Goal: Task Accomplishment & Management: Manage account settings

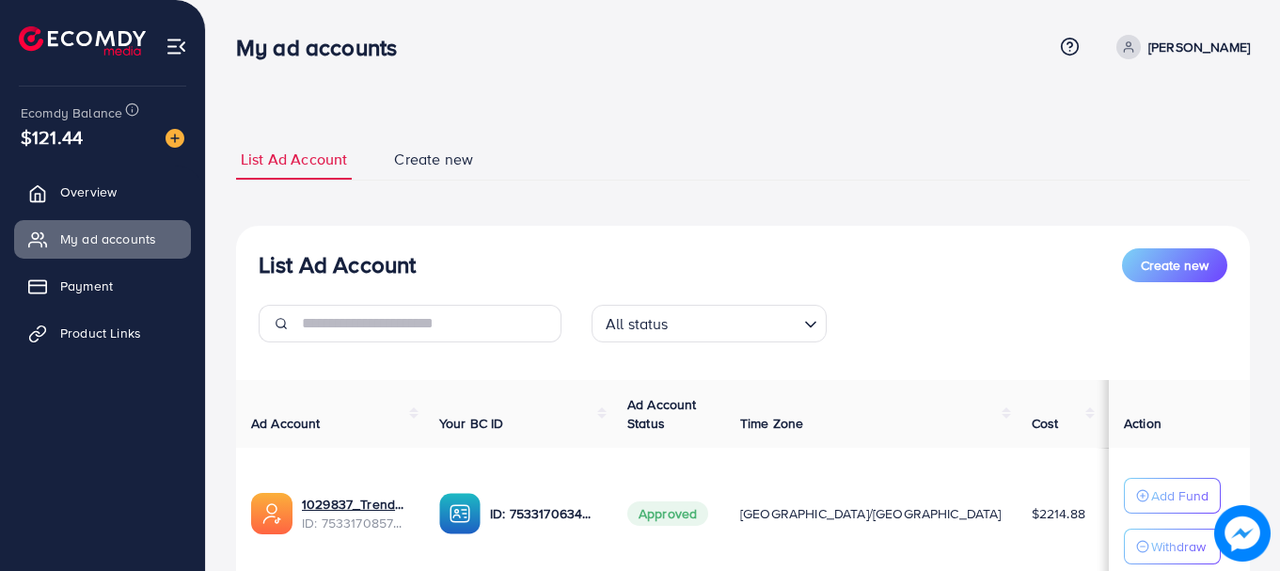
scroll to position [145, 0]
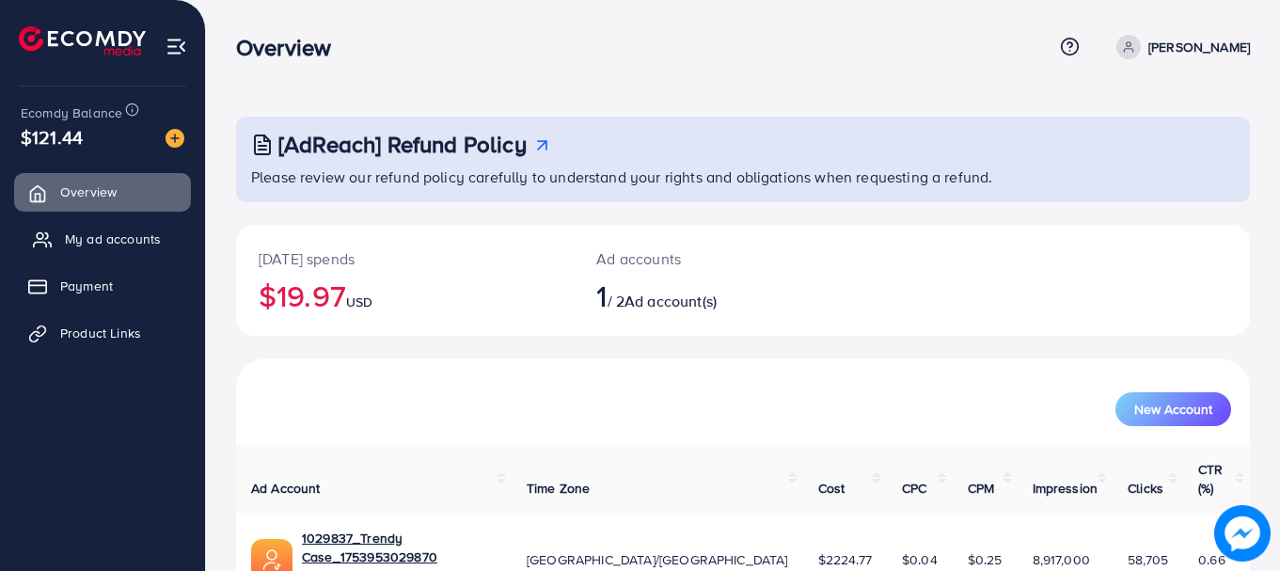
click at [72, 236] on span "My ad accounts" at bounding box center [113, 239] width 96 height 19
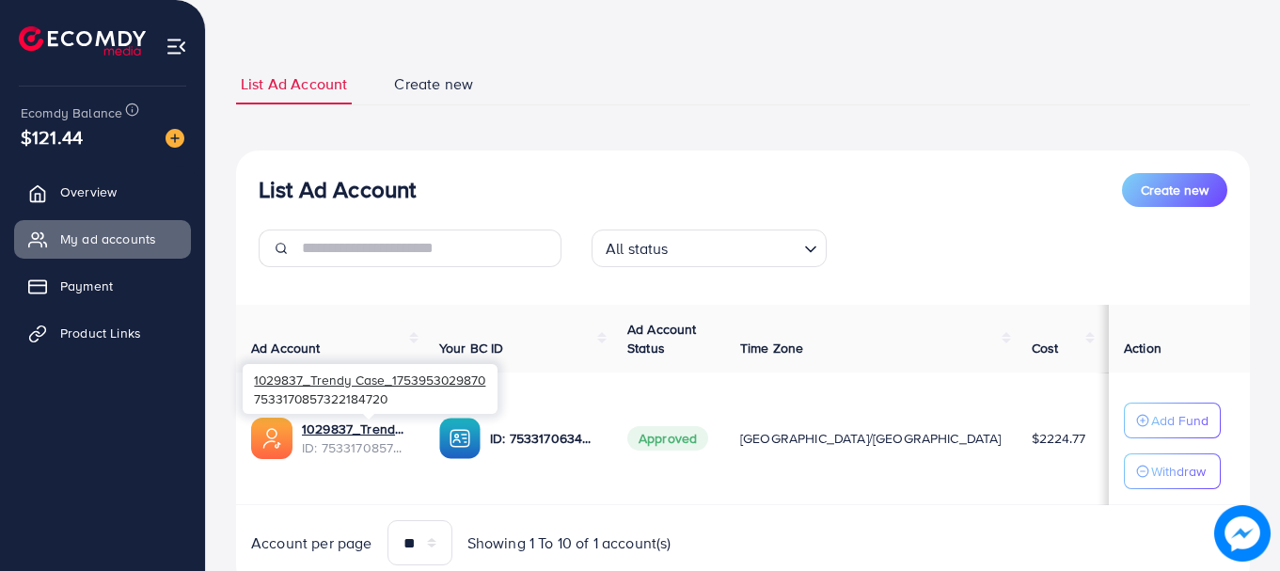
scroll to position [145, 0]
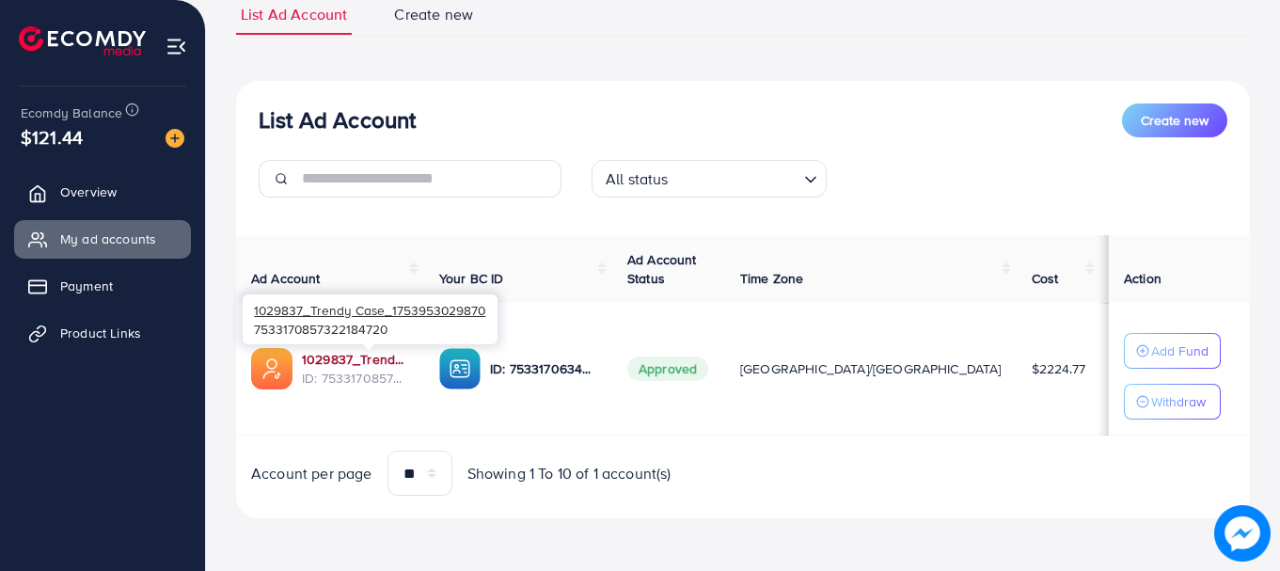
click at [398, 363] on link "1029837_Trendy Case_1753953029870" at bounding box center [355, 359] width 107 height 19
